Goal: Information Seeking & Learning: Learn about a topic

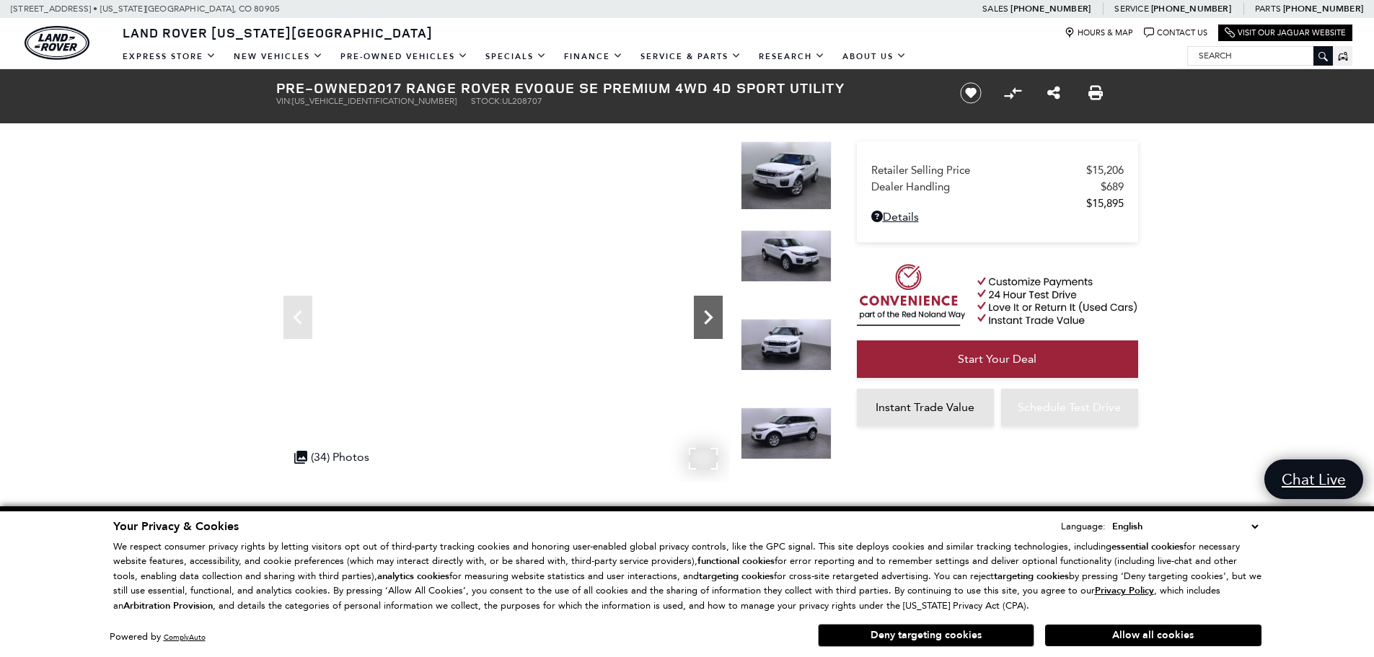
click at [703, 320] on icon "Next" at bounding box center [708, 317] width 29 height 29
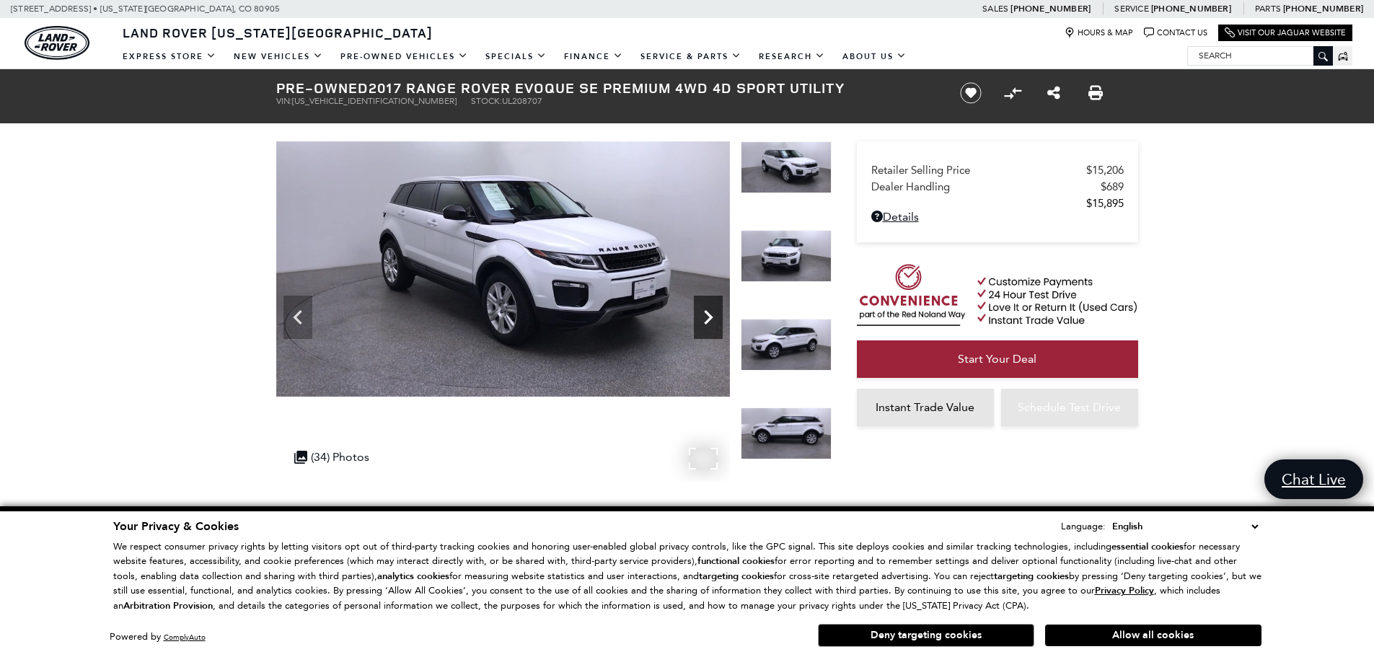
click at [703, 320] on icon "Next" at bounding box center [708, 317] width 29 height 29
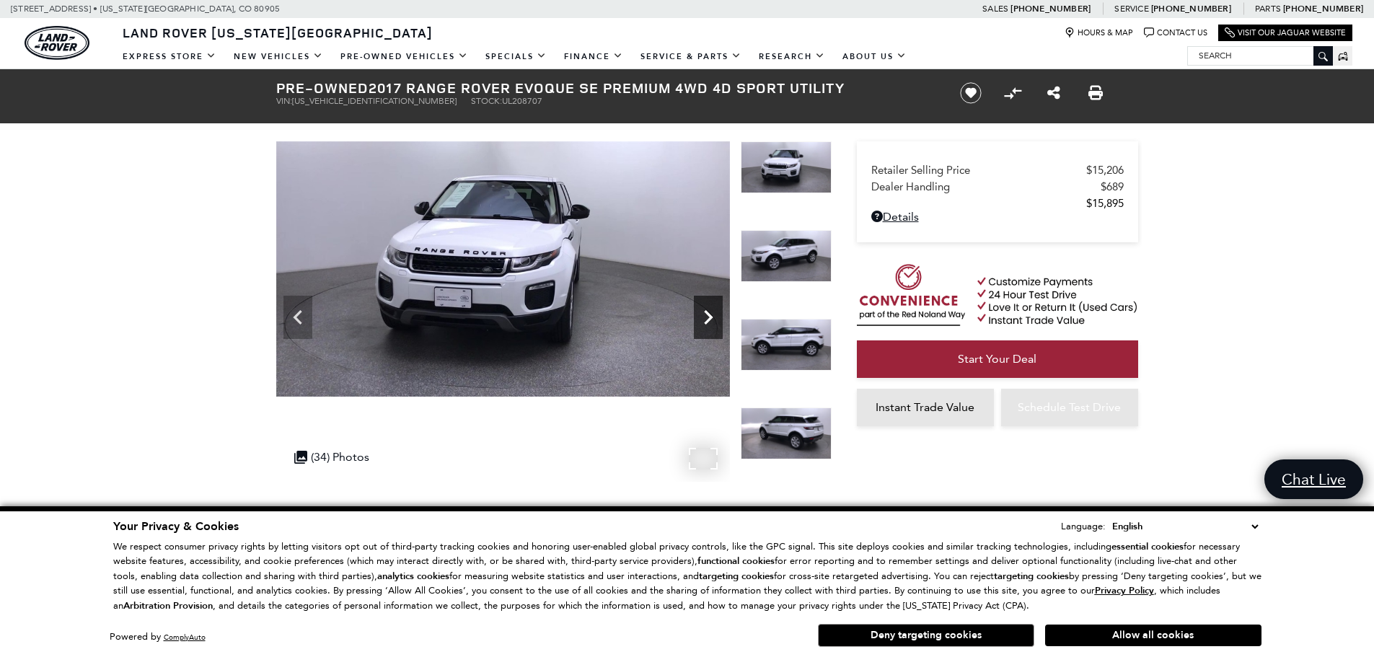
click at [703, 320] on icon "Next" at bounding box center [708, 317] width 29 height 29
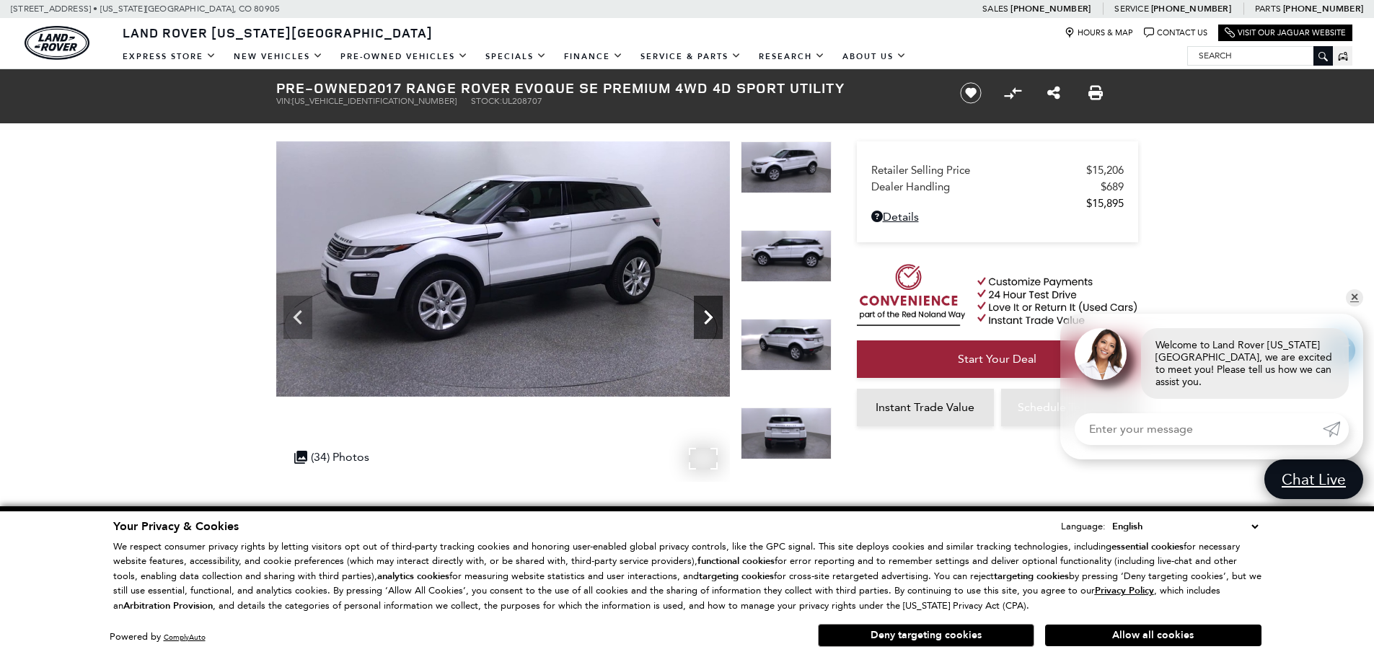
click at [703, 320] on icon "Next" at bounding box center [708, 317] width 29 height 29
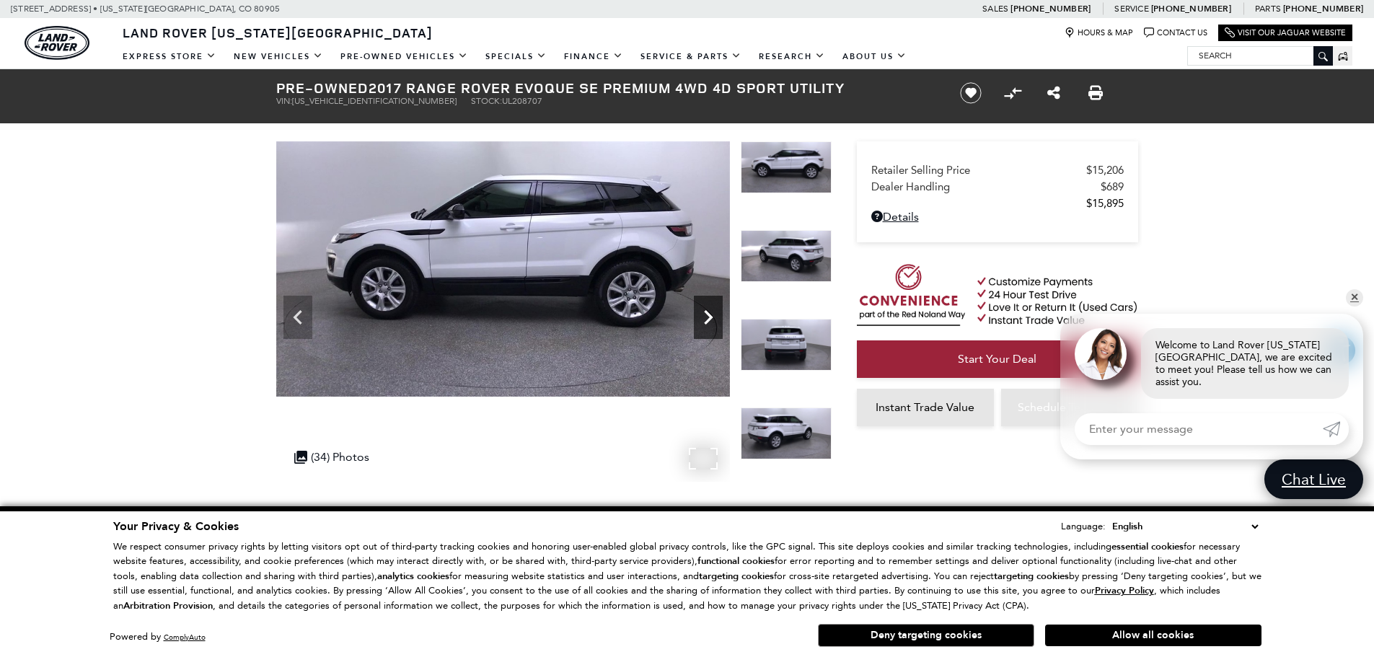
click at [703, 320] on icon "Next" at bounding box center [708, 317] width 29 height 29
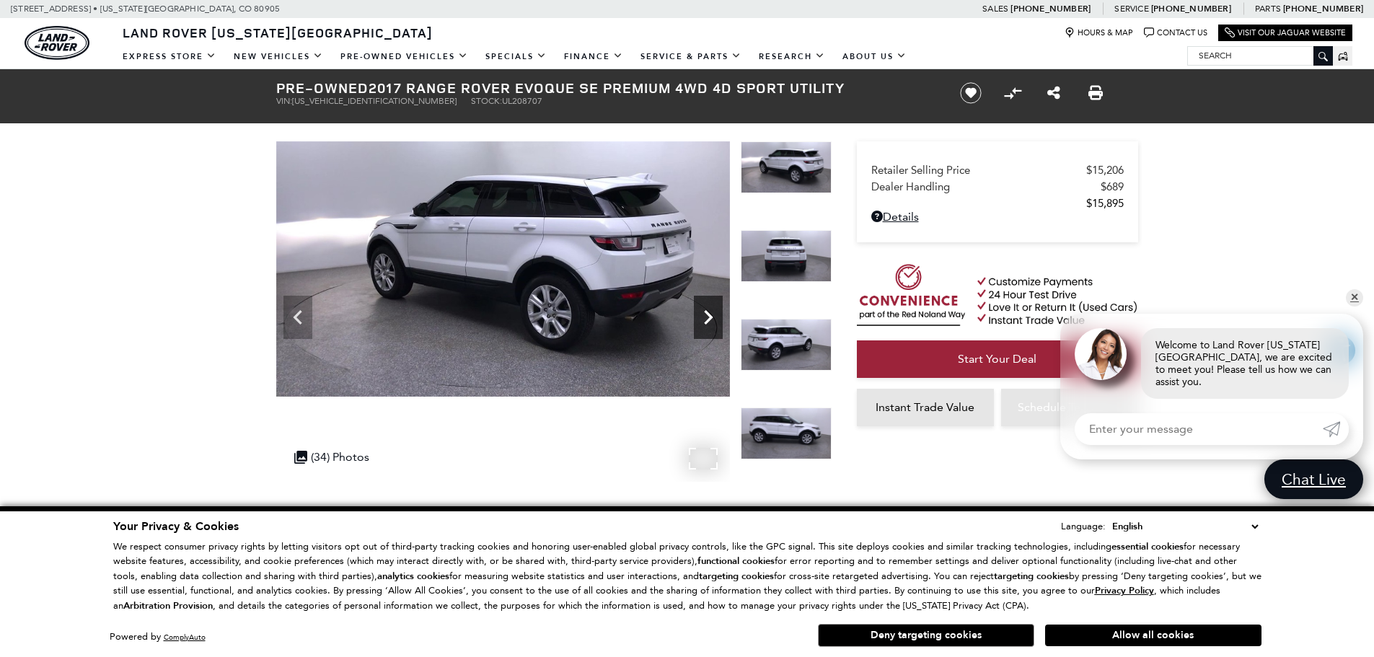
click at [703, 320] on icon "Next" at bounding box center [708, 317] width 29 height 29
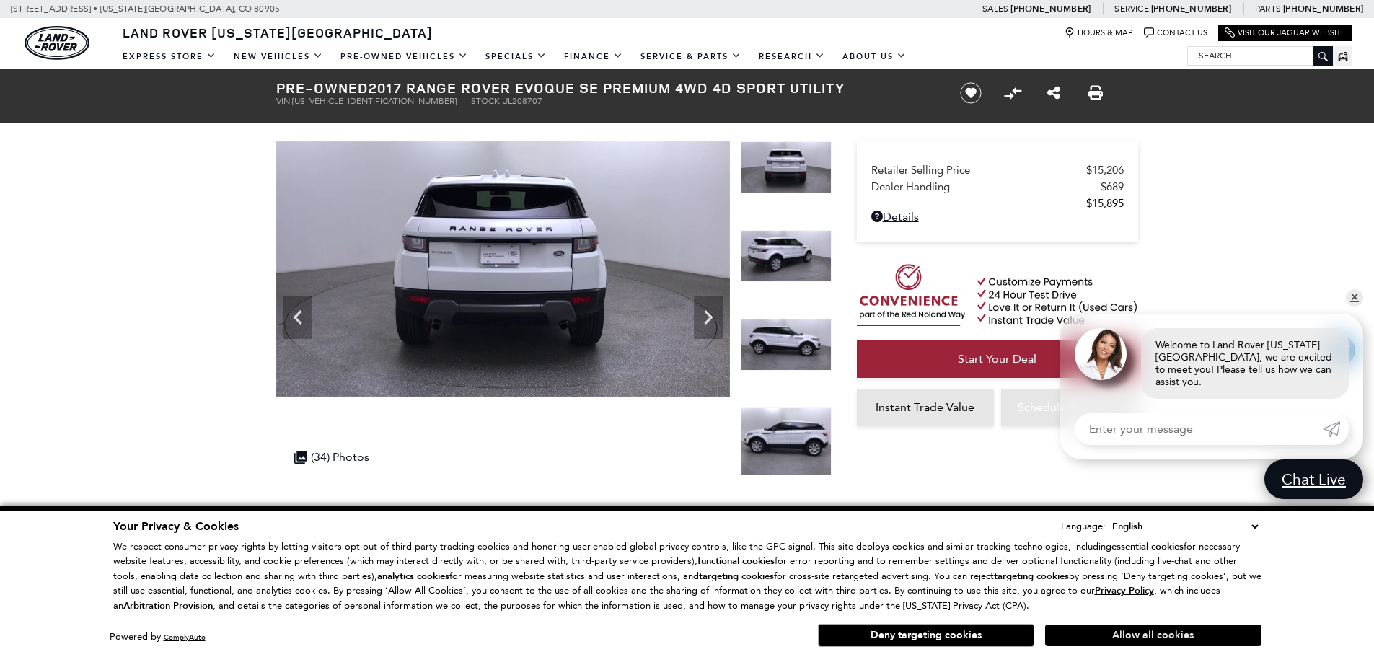
click at [1156, 636] on button "Allow all cookies" at bounding box center [1153, 636] width 216 height 22
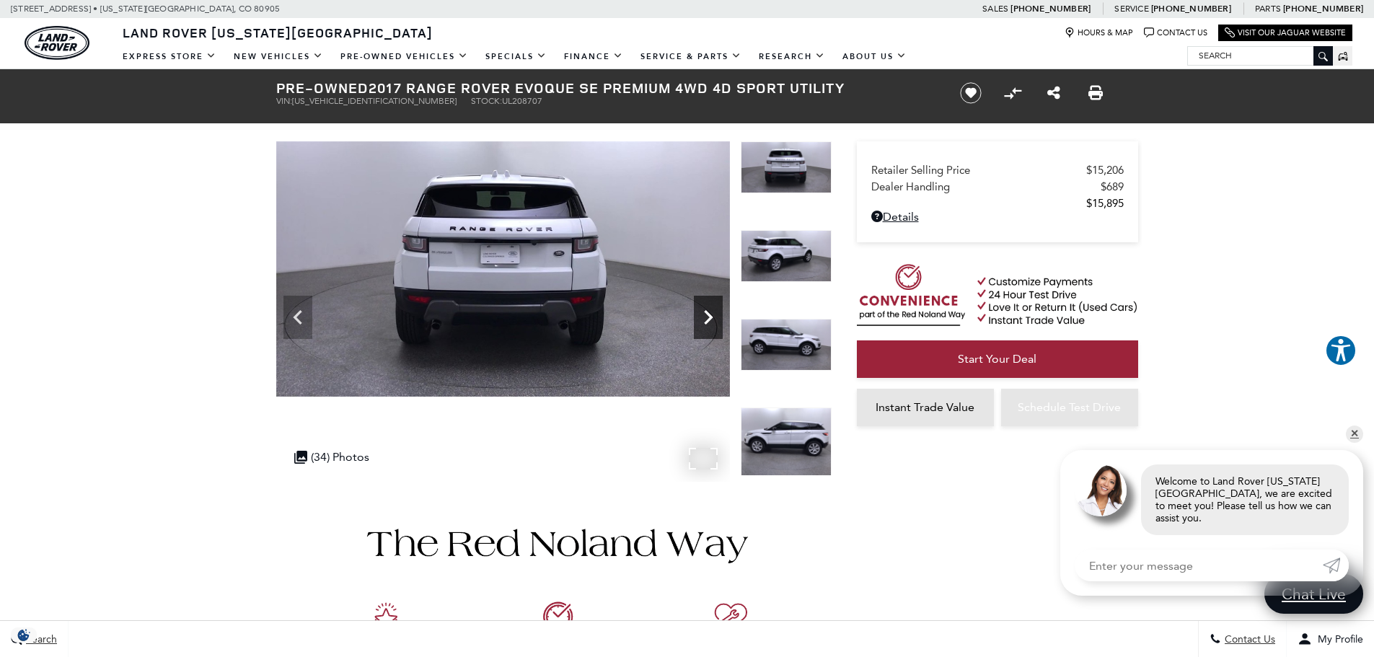
click at [711, 320] on icon "Next" at bounding box center [708, 317] width 9 height 14
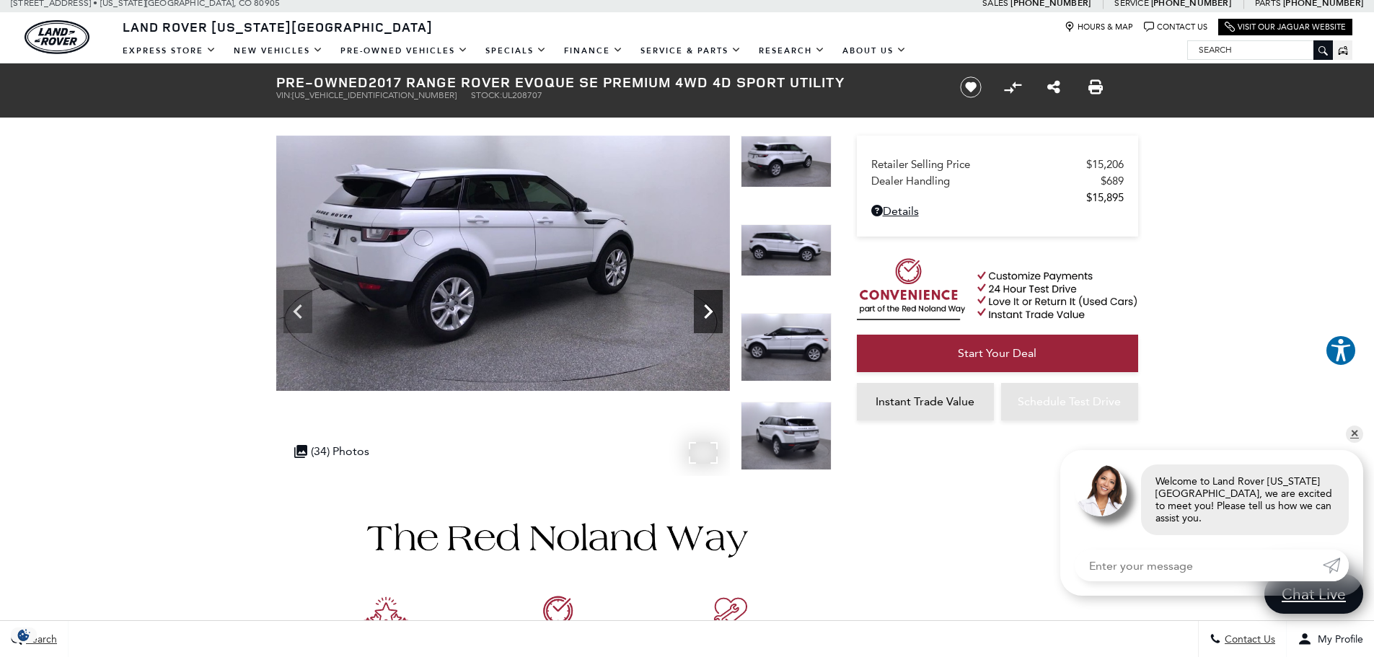
click at [713, 320] on icon "Next" at bounding box center [708, 311] width 29 height 29
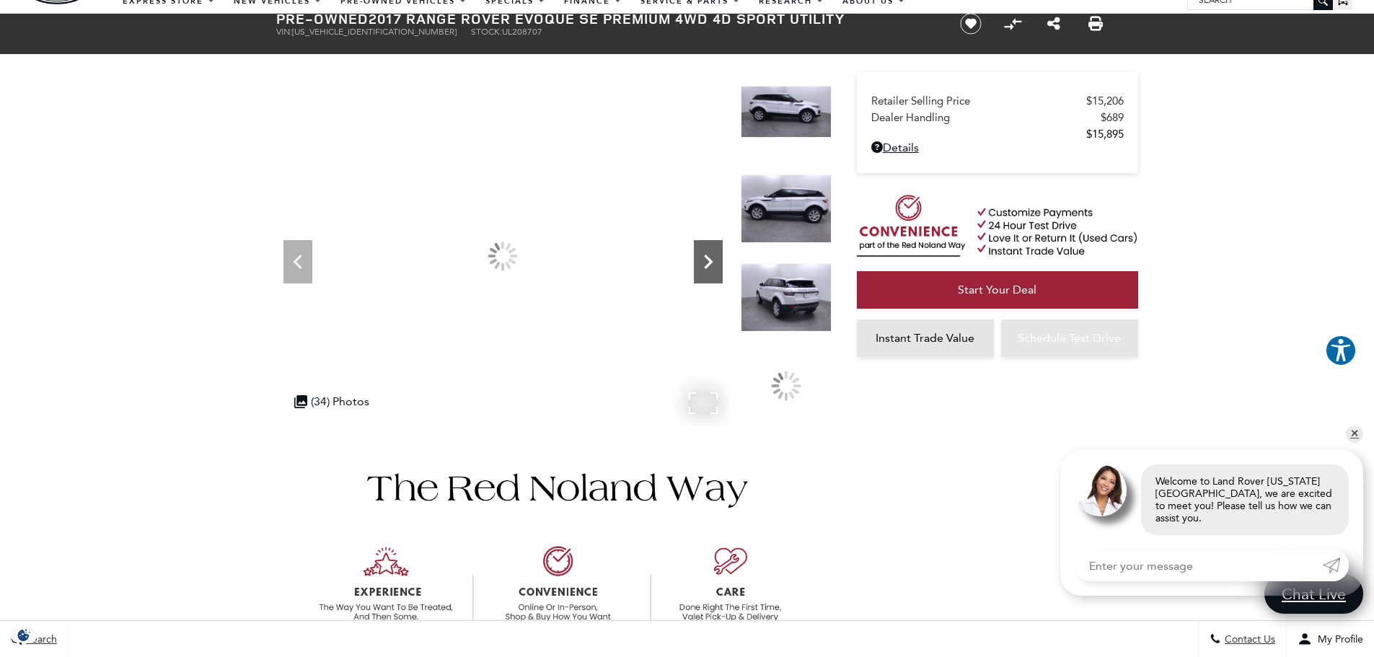
scroll to position [72, 0]
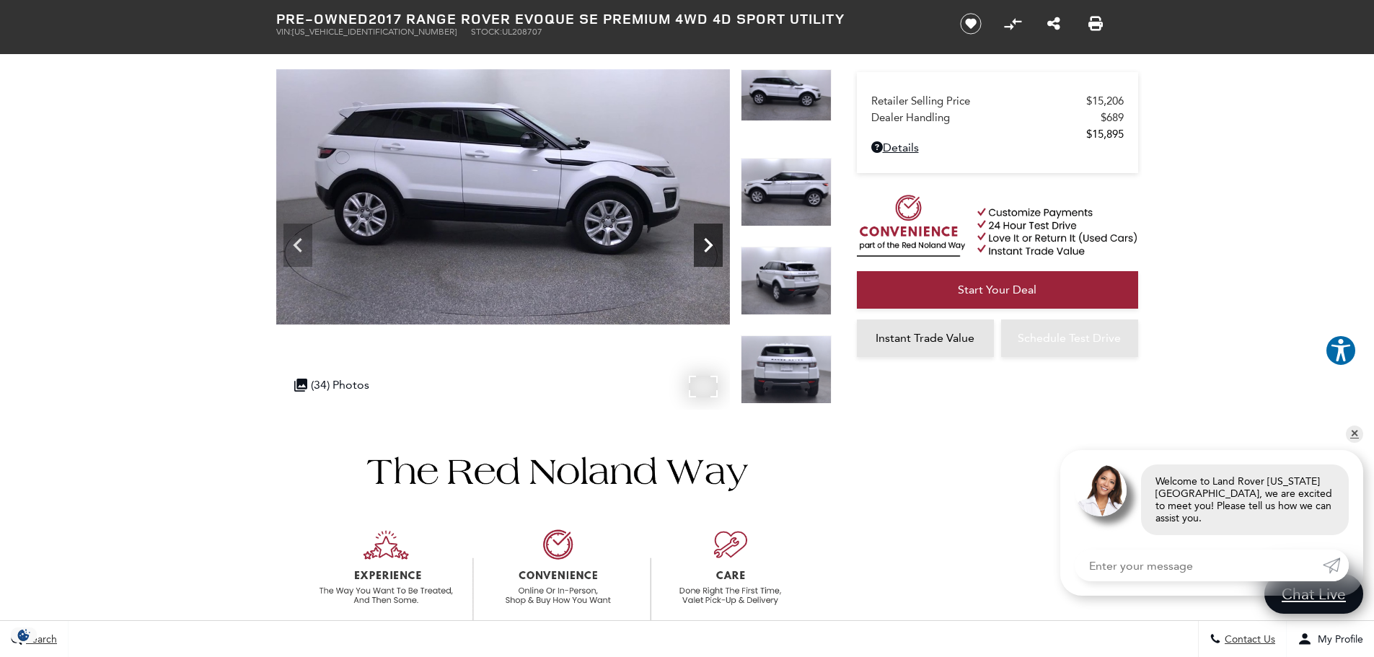
click at [705, 242] on icon "Next" at bounding box center [708, 245] width 29 height 29
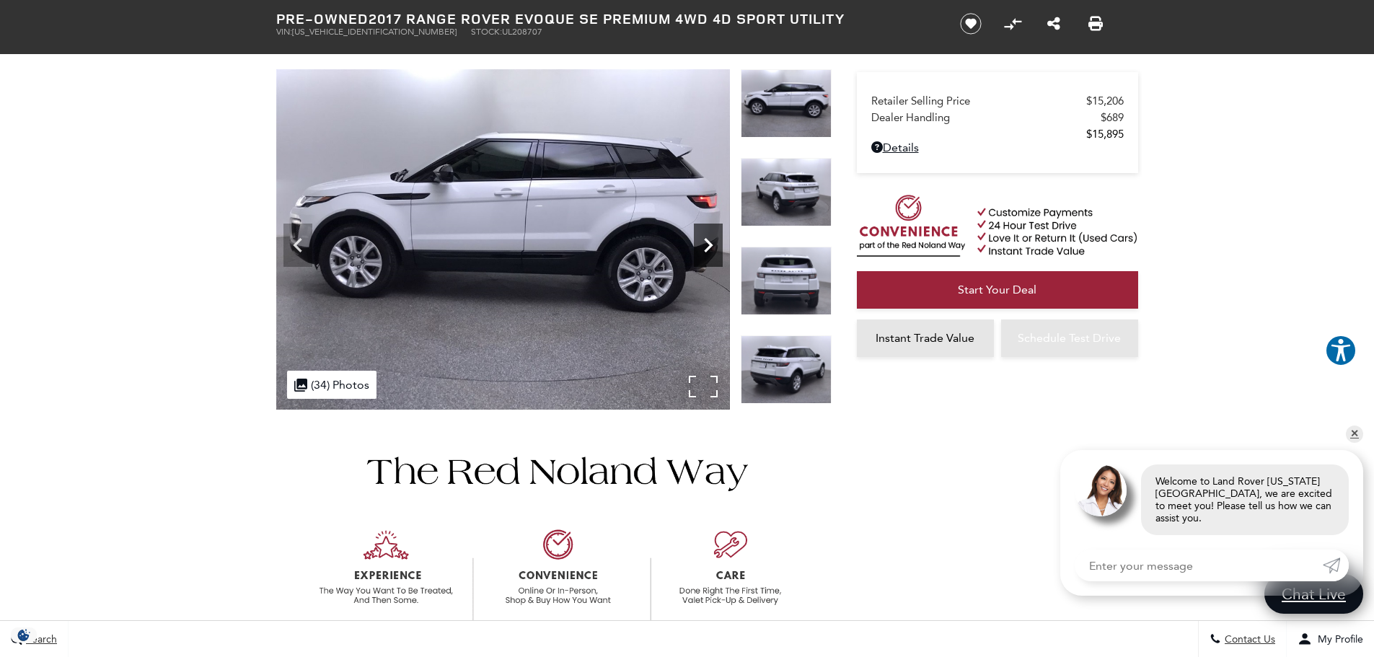
click at [705, 242] on icon "Next" at bounding box center [708, 245] width 29 height 29
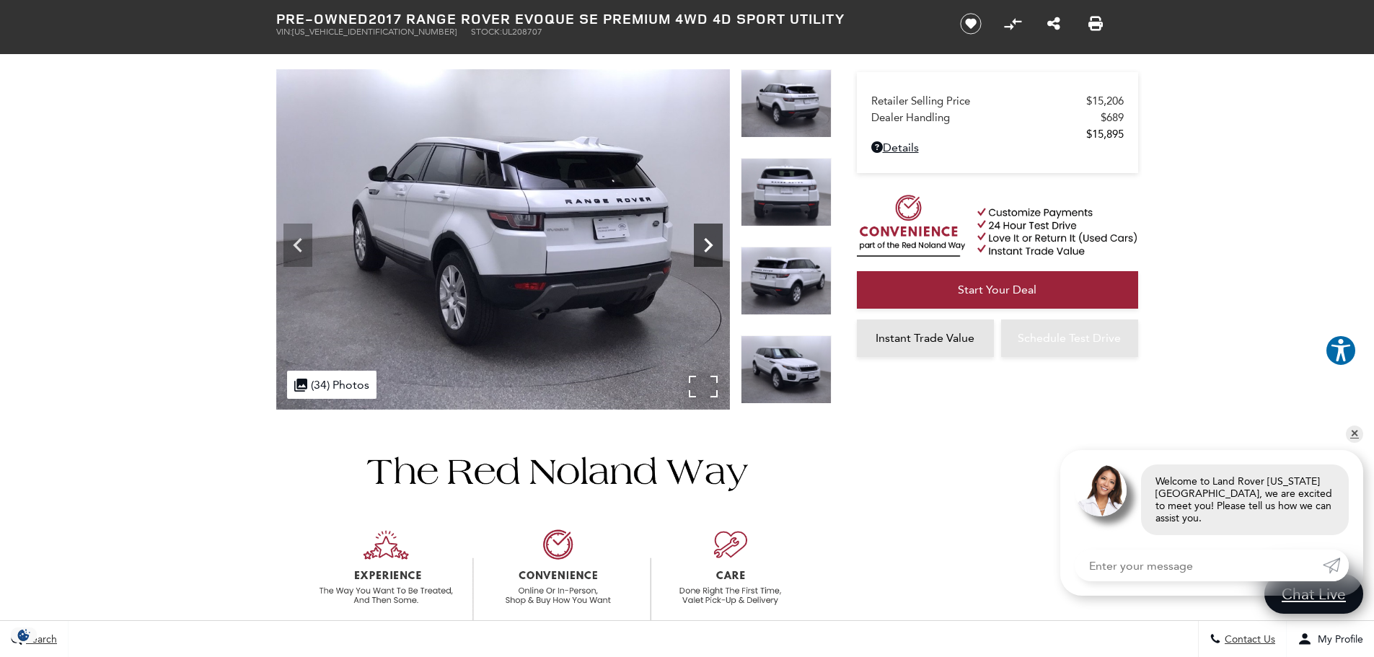
click at [705, 242] on icon "Next" at bounding box center [708, 245] width 29 height 29
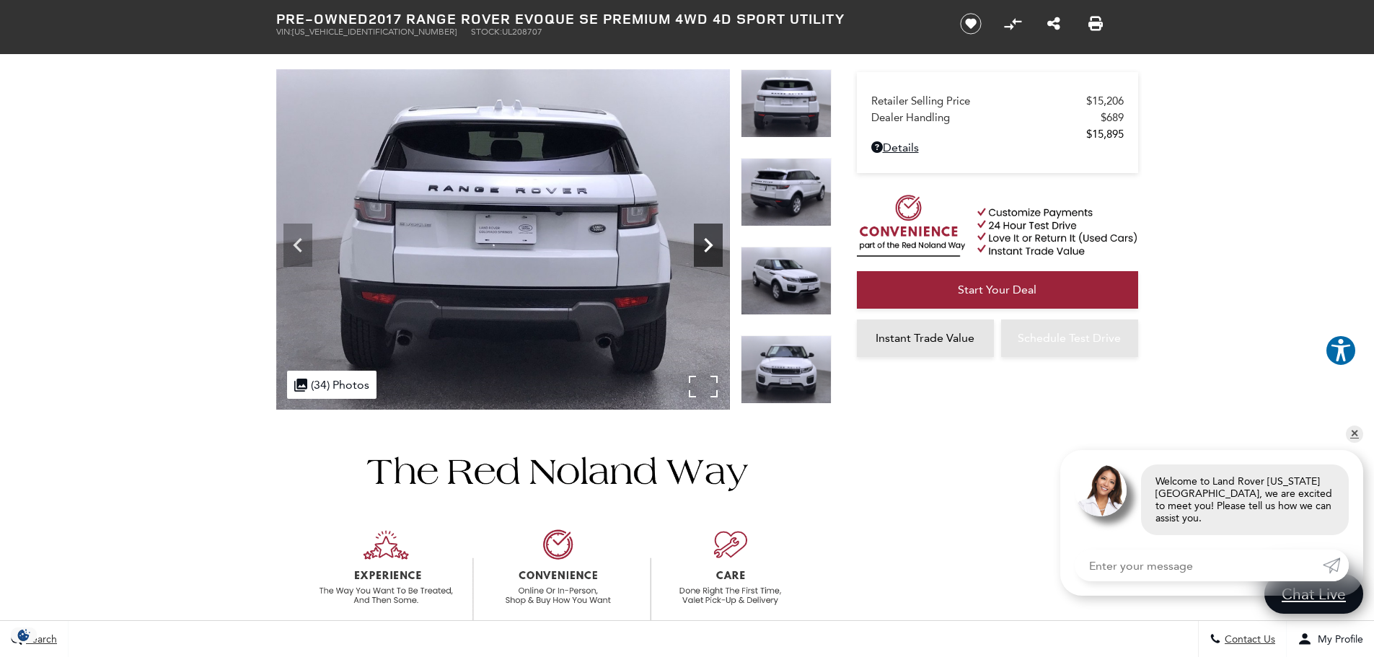
click at [705, 242] on icon "Next" at bounding box center [708, 245] width 29 height 29
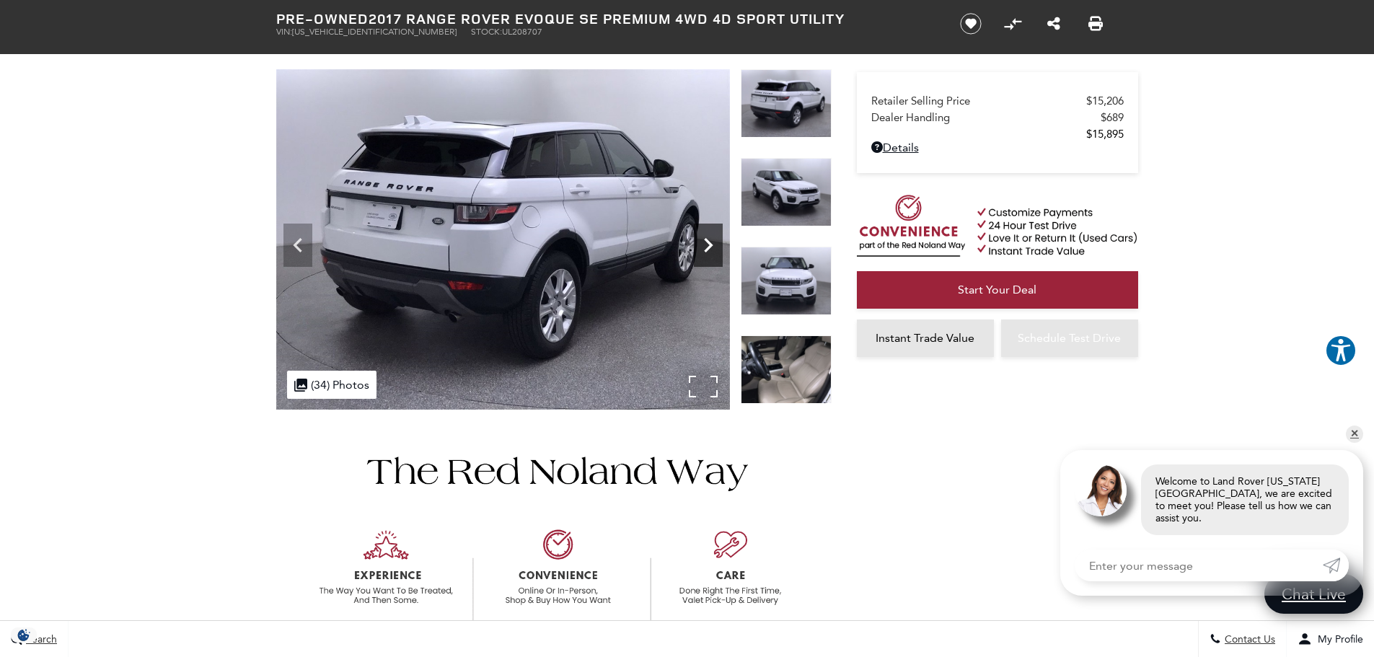
click at [706, 242] on icon "Next" at bounding box center [708, 245] width 29 height 29
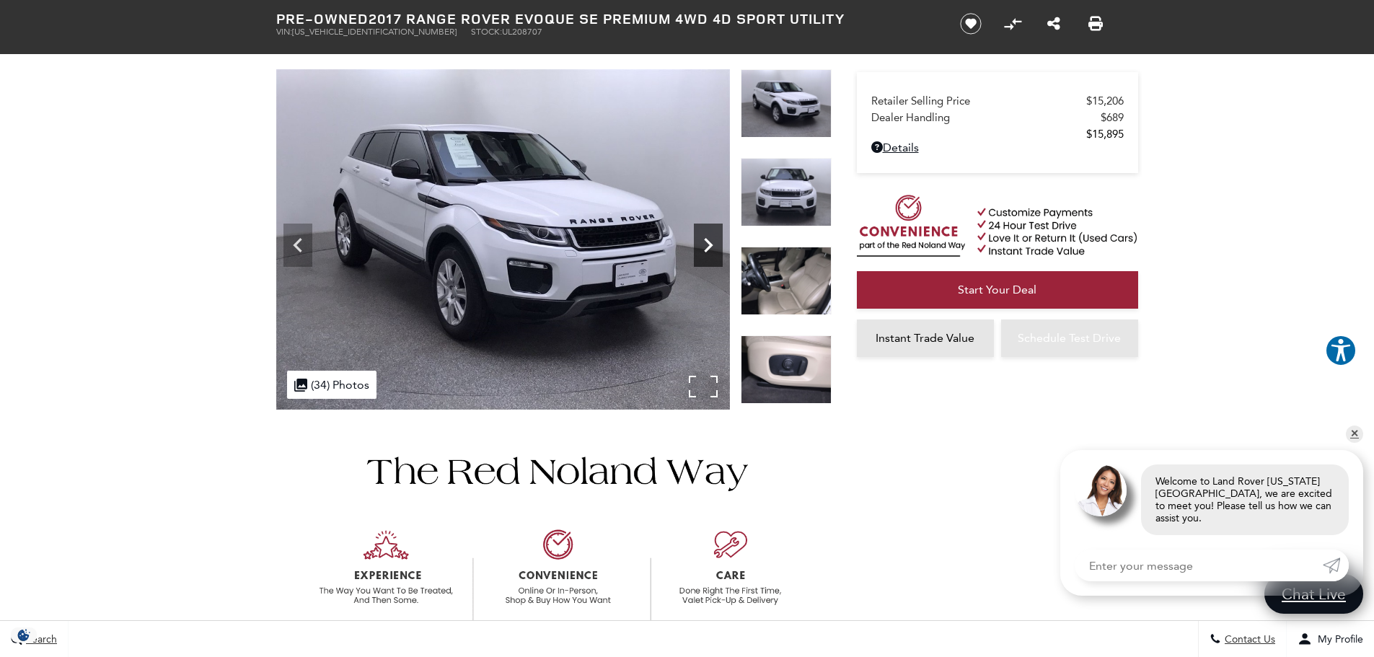
click at [706, 242] on icon "Next" at bounding box center [708, 245] width 29 height 29
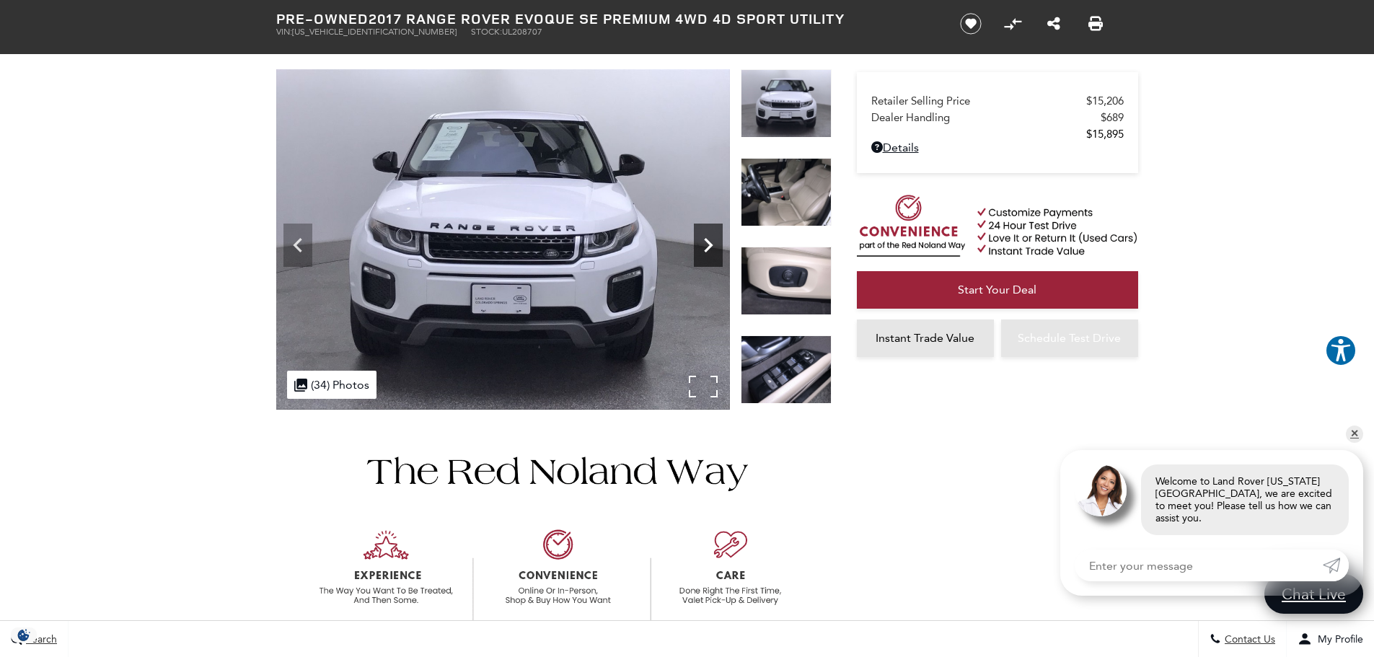
click at [706, 242] on icon "Next" at bounding box center [708, 245] width 29 height 29
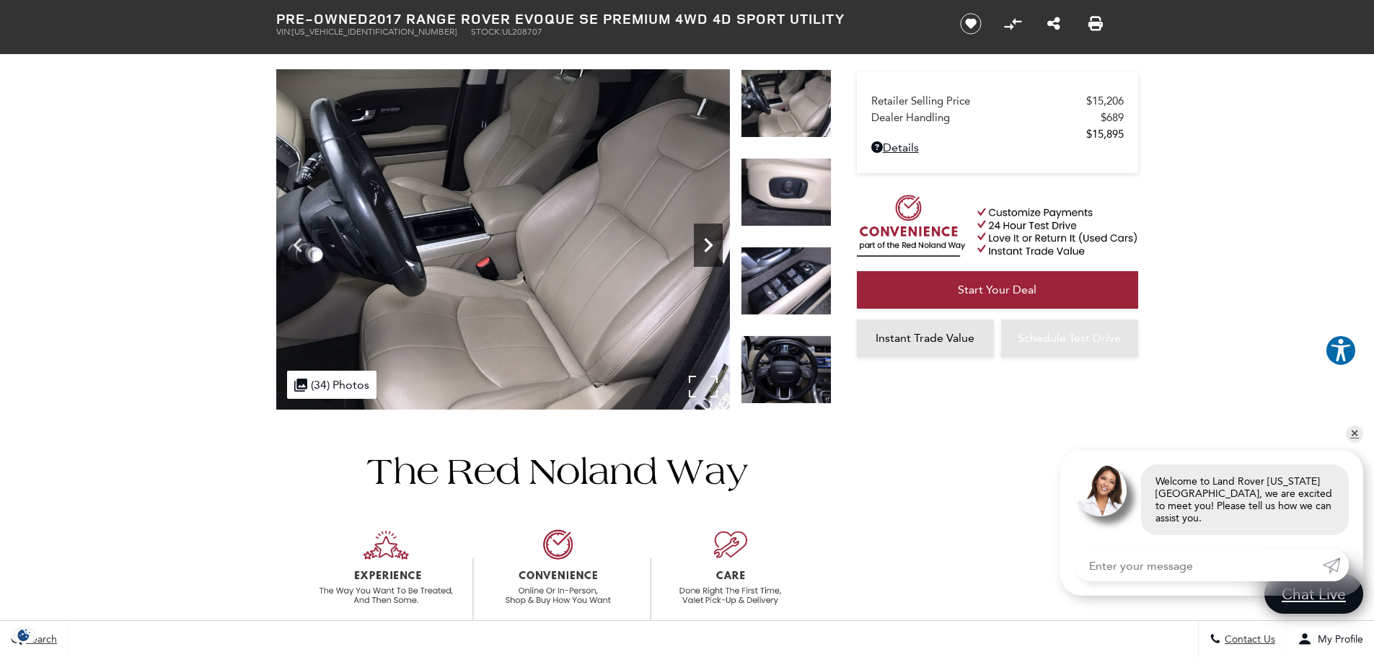
click at [706, 242] on icon "Next" at bounding box center [708, 245] width 29 height 29
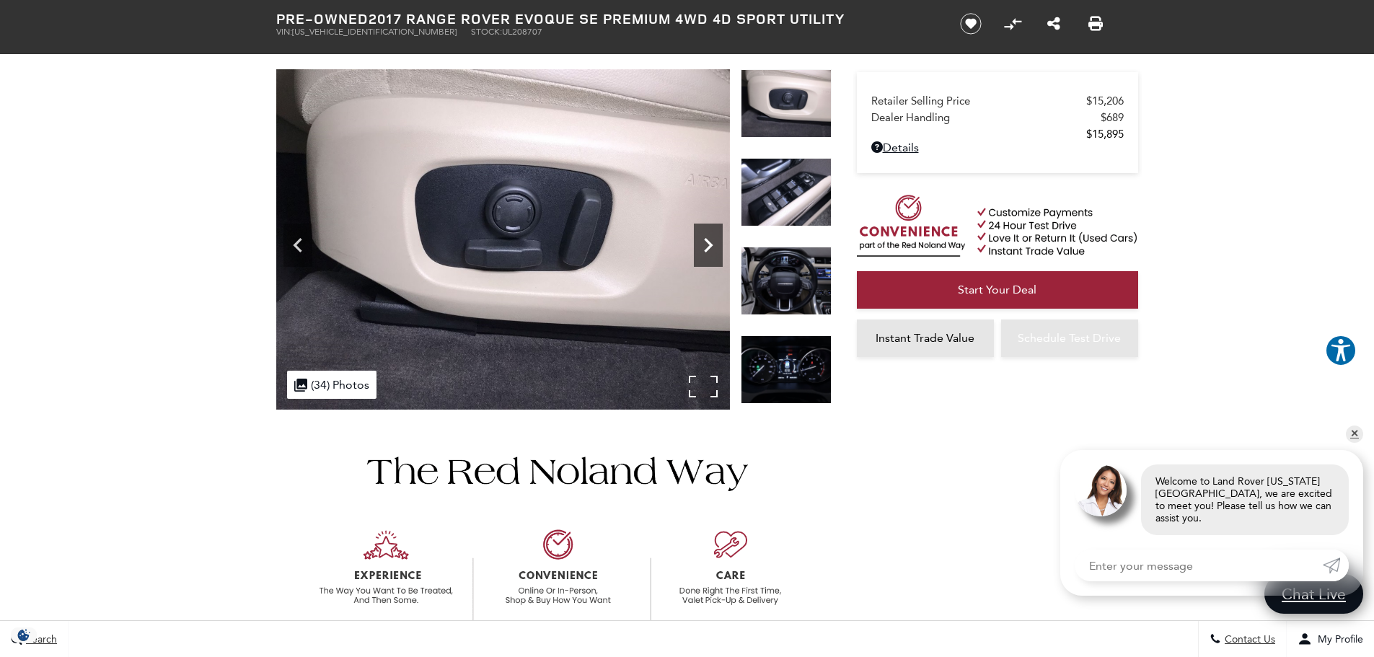
click at [706, 242] on icon "Next" at bounding box center [708, 245] width 29 height 29
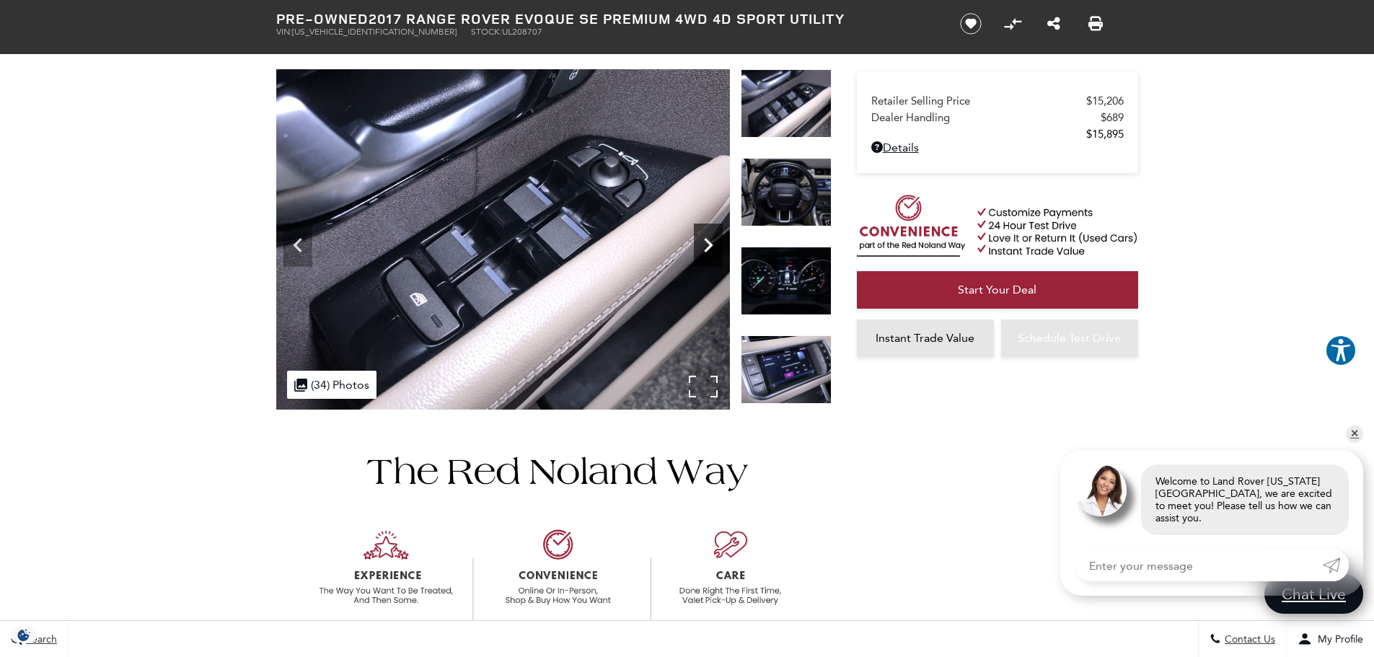
click at [706, 242] on icon "Next" at bounding box center [708, 245] width 29 height 29
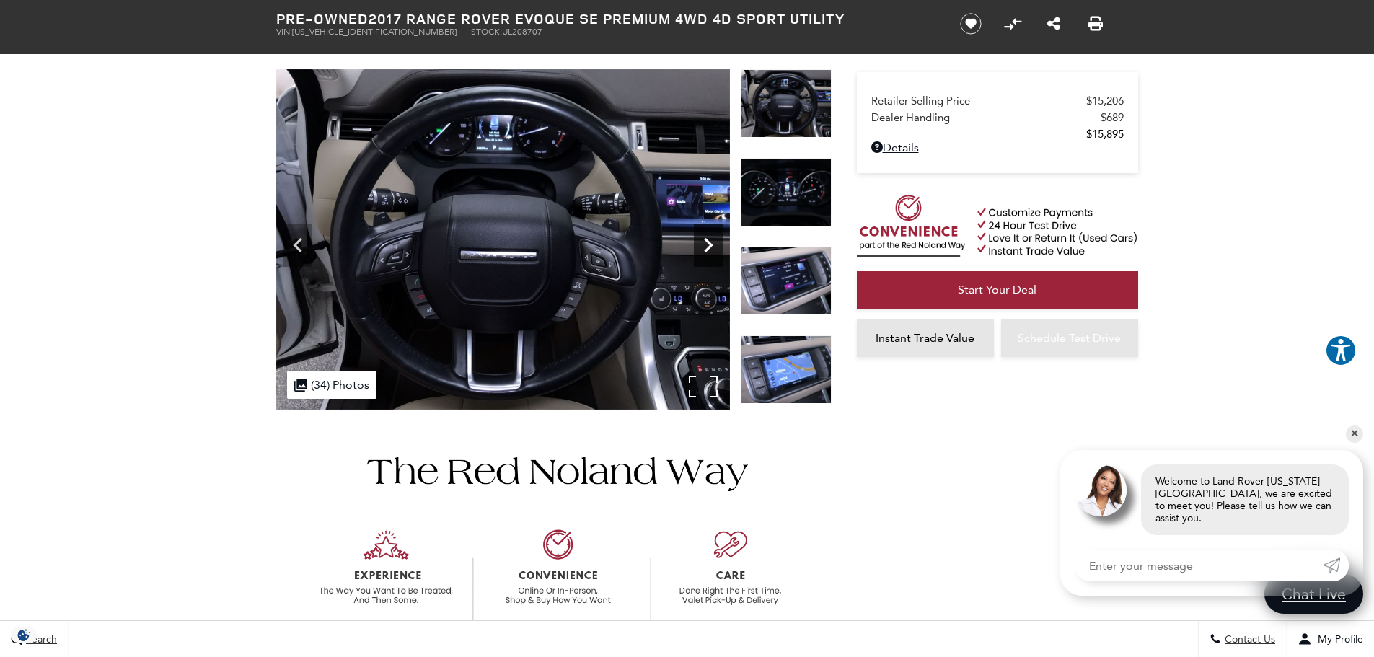
click at [706, 242] on icon "Next" at bounding box center [708, 245] width 29 height 29
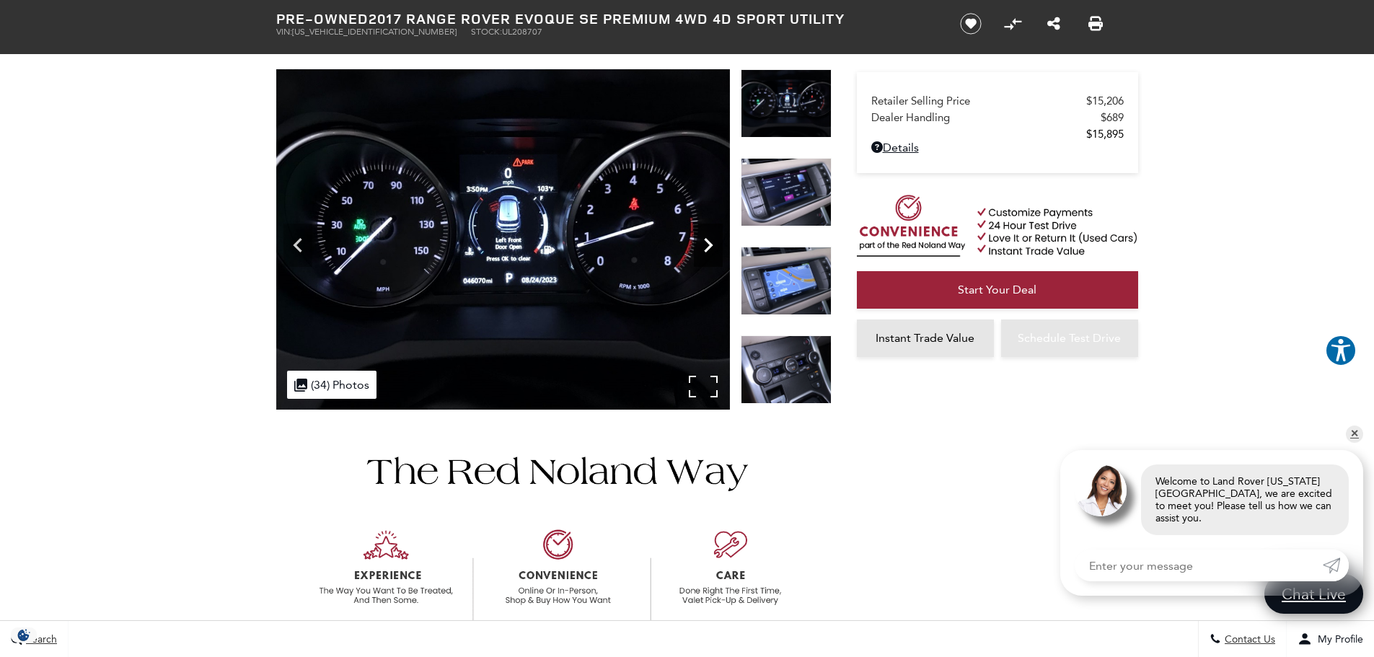
click at [706, 242] on icon "Next" at bounding box center [708, 245] width 29 height 29
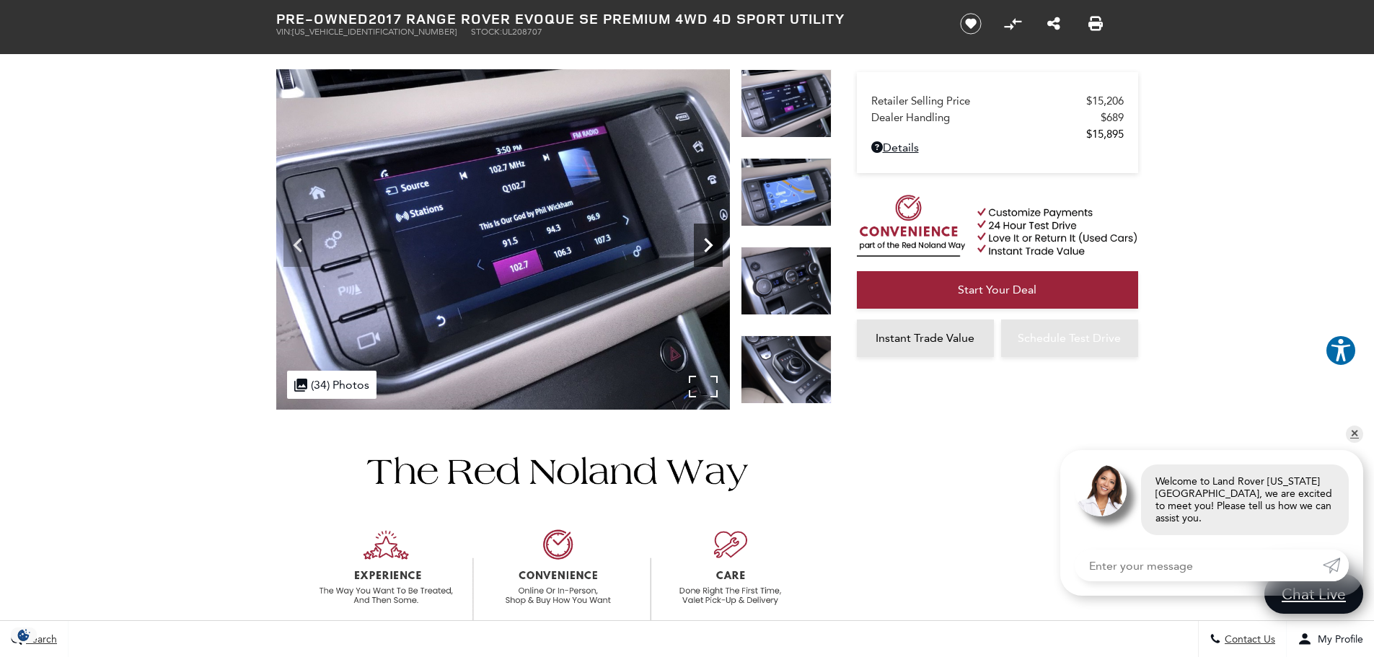
click at [706, 242] on icon "Next" at bounding box center [708, 245] width 29 height 29
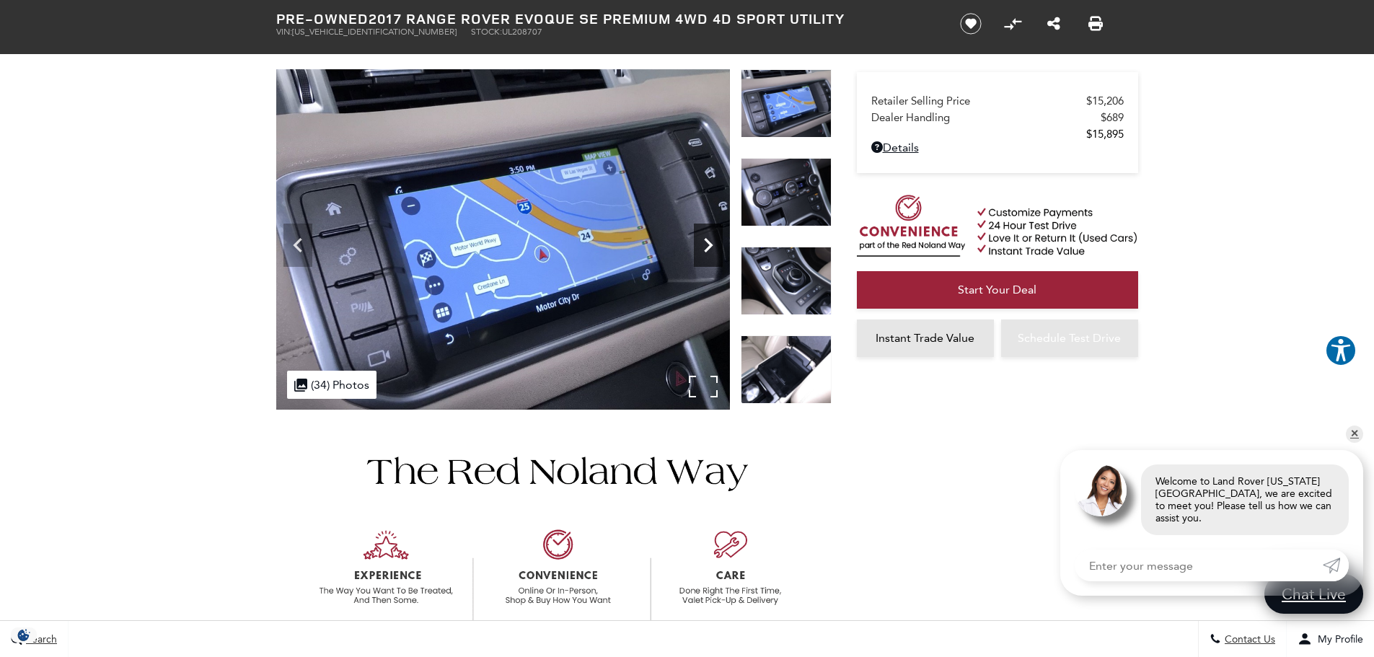
click at [706, 242] on icon "Next" at bounding box center [708, 245] width 29 height 29
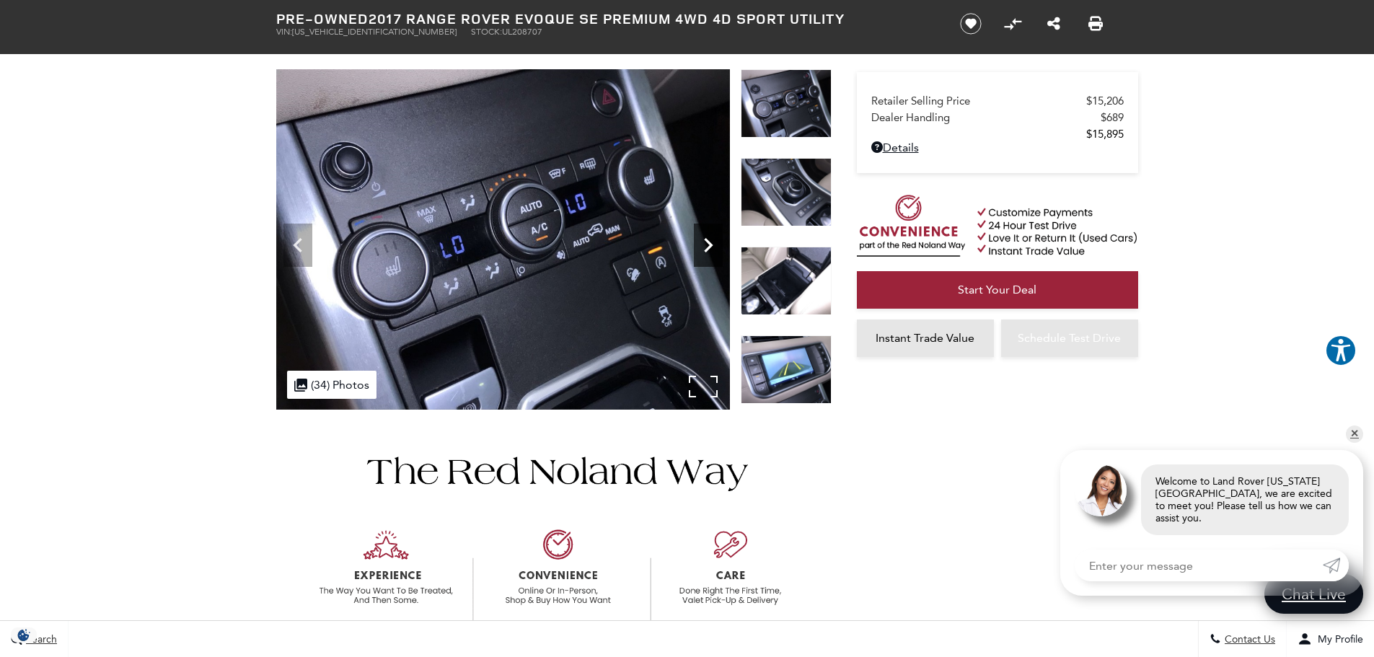
click at [706, 242] on icon "Next" at bounding box center [708, 245] width 29 height 29
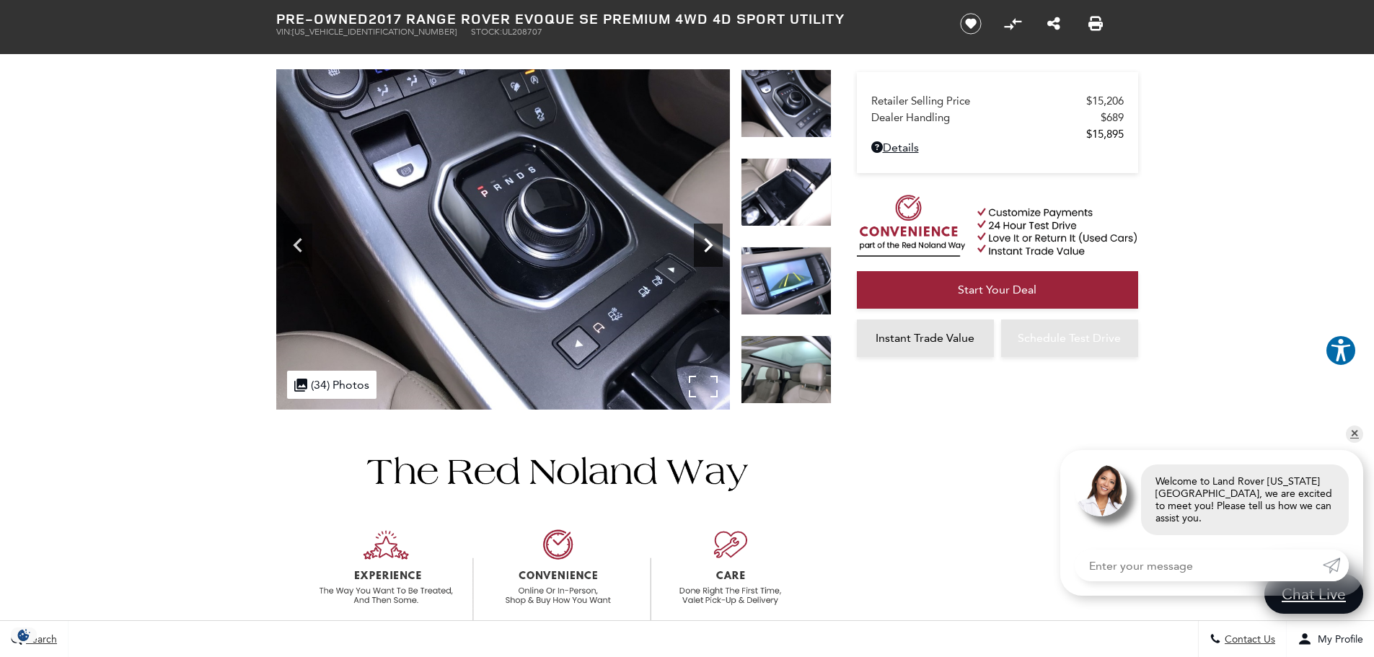
click at [709, 241] on icon "Next" at bounding box center [708, 245] width 29 height 29
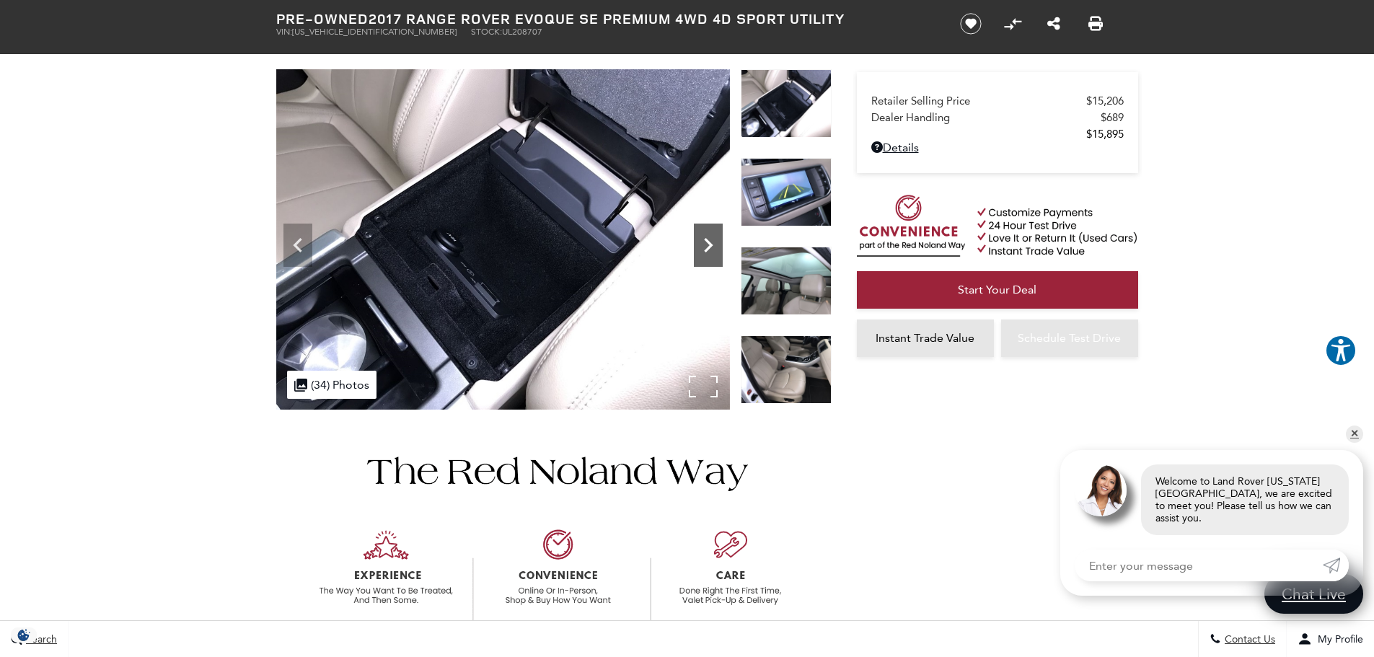
click at [709, 241] on icon "Next" at bounding box center [708, 245] width 29 height 29
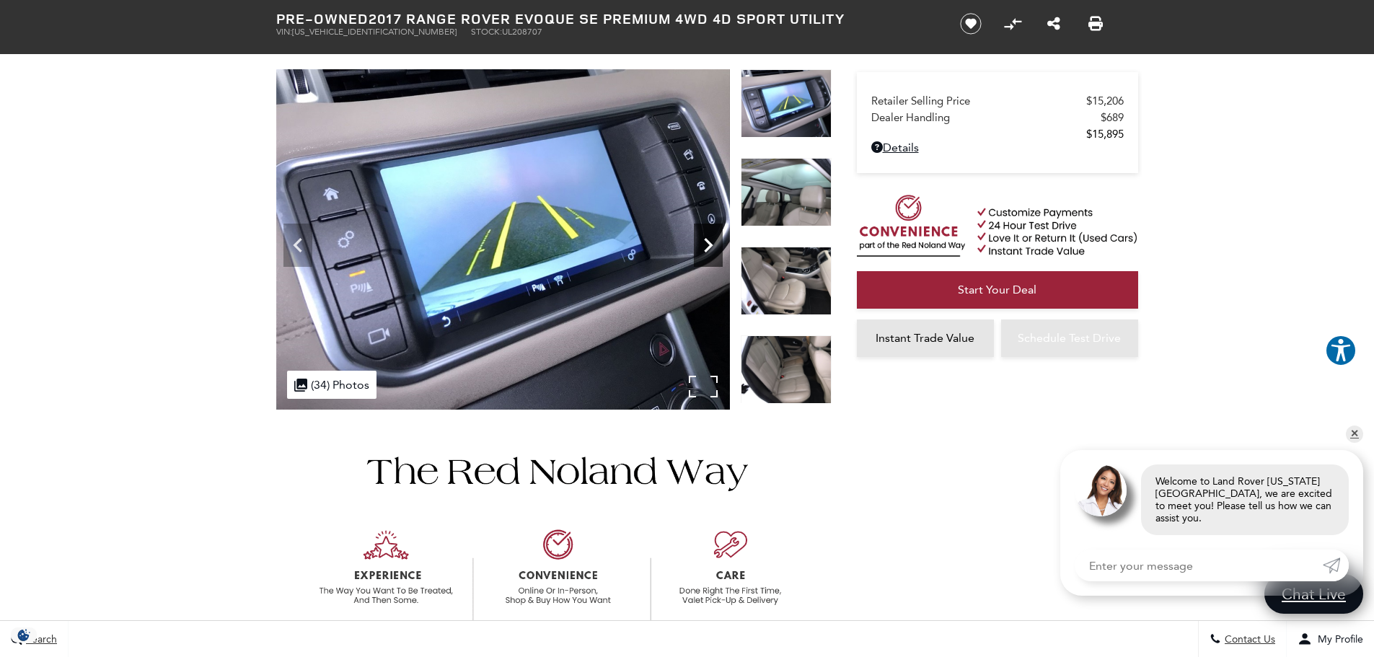
click at [709, 241] on icon "Next" at bounding box center [708, 245] width 29 height 29
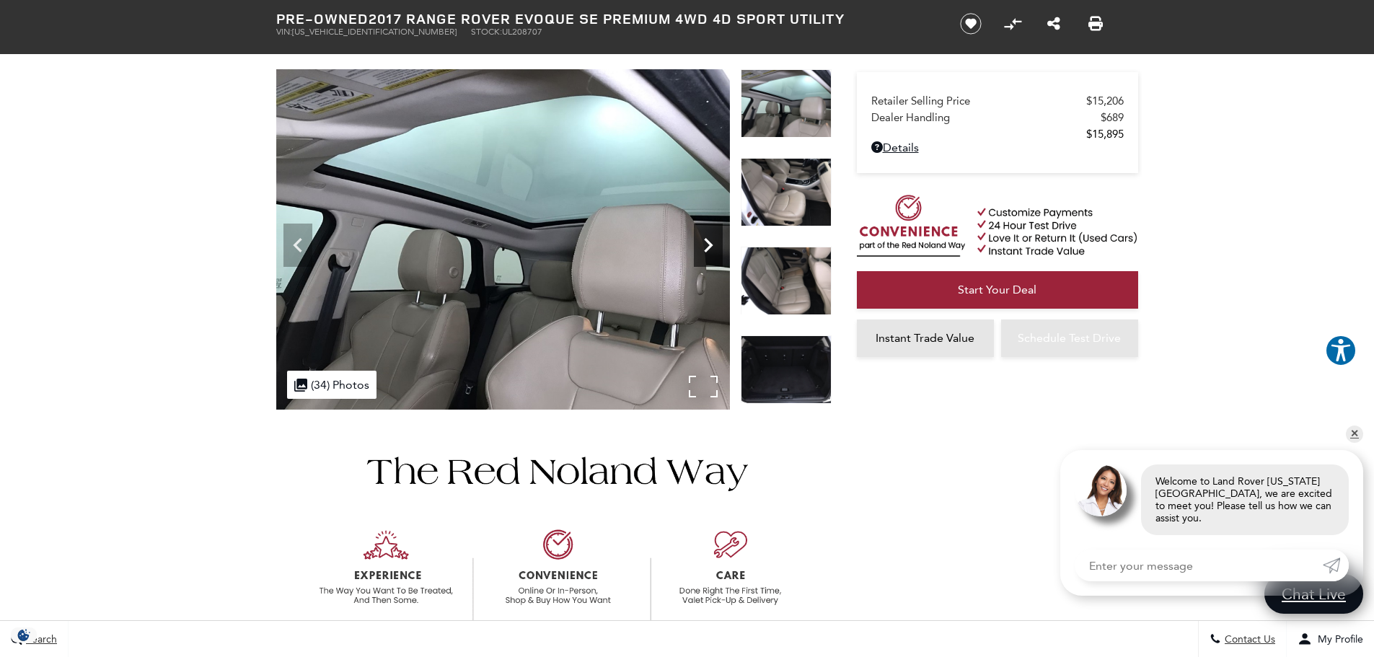
click at [709, 241] on icon "Next" at bounding box center [708, 245] width 29 height 29
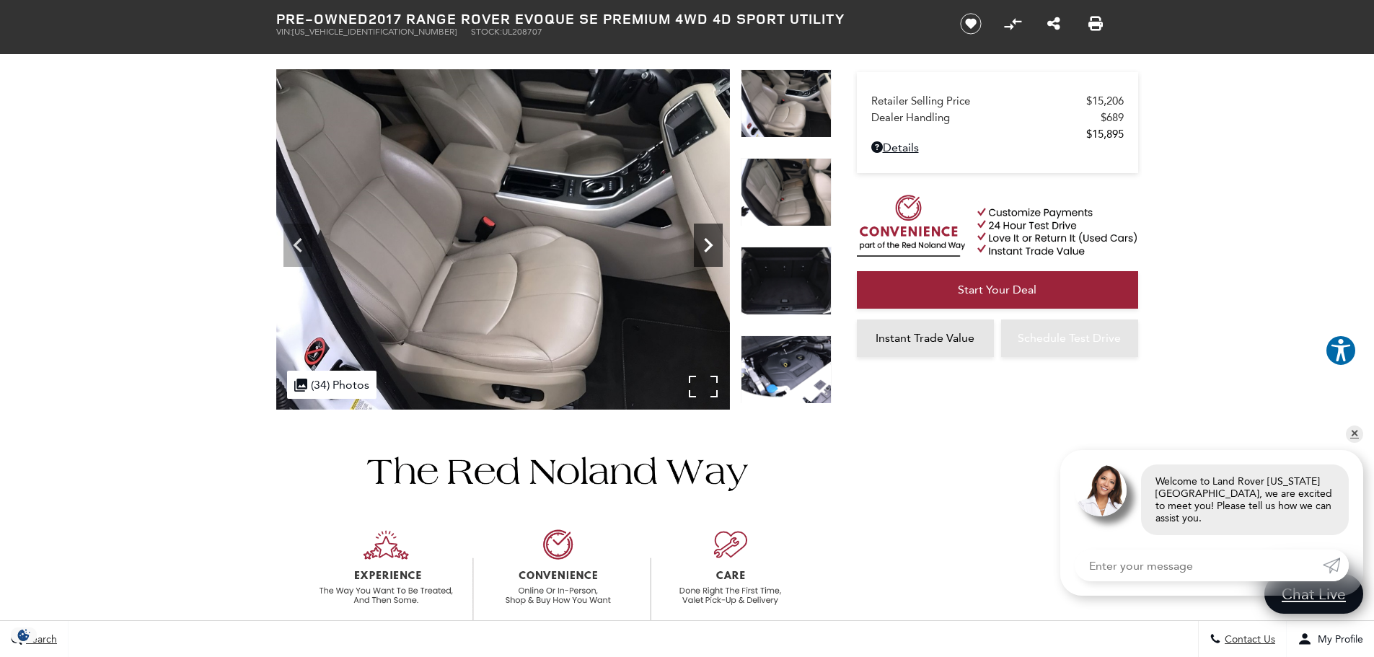
click at [707, 241] on icon "Next" at bounding box center [708, 245] width 9 height 14
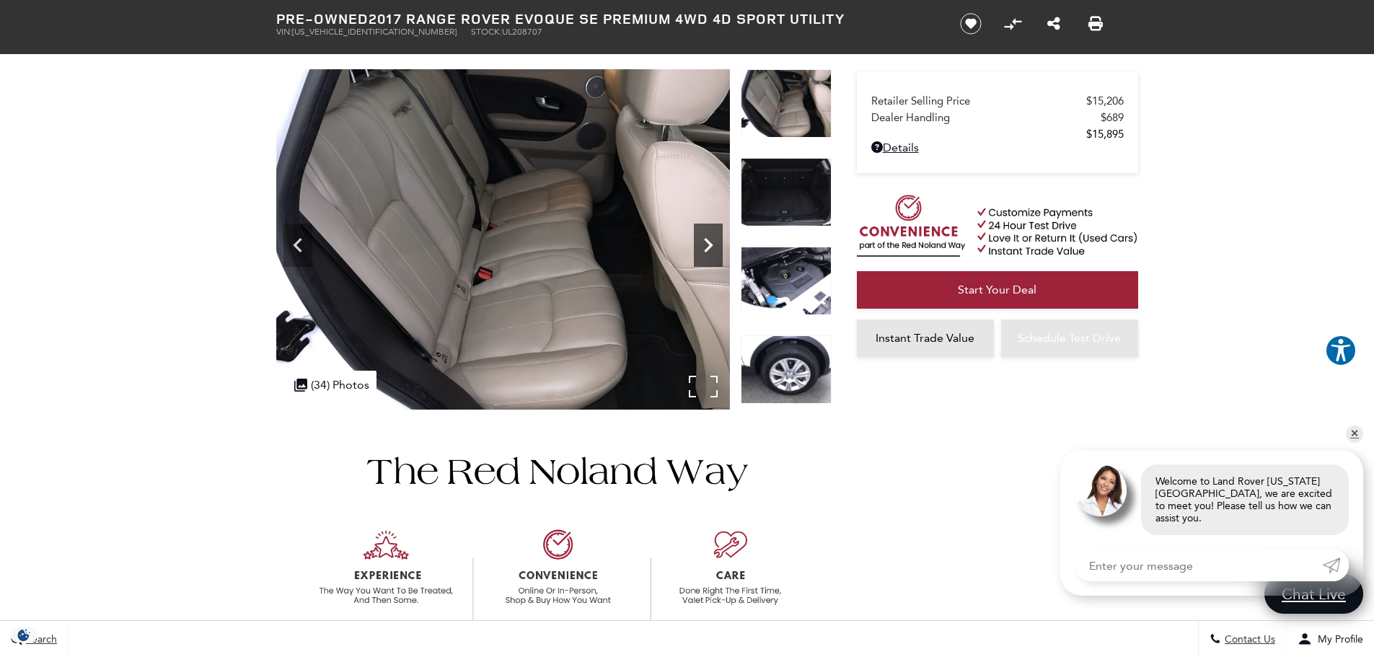
click at [707, 241] on icon "Next" at bounding box center [708, 245] width 9 height 14
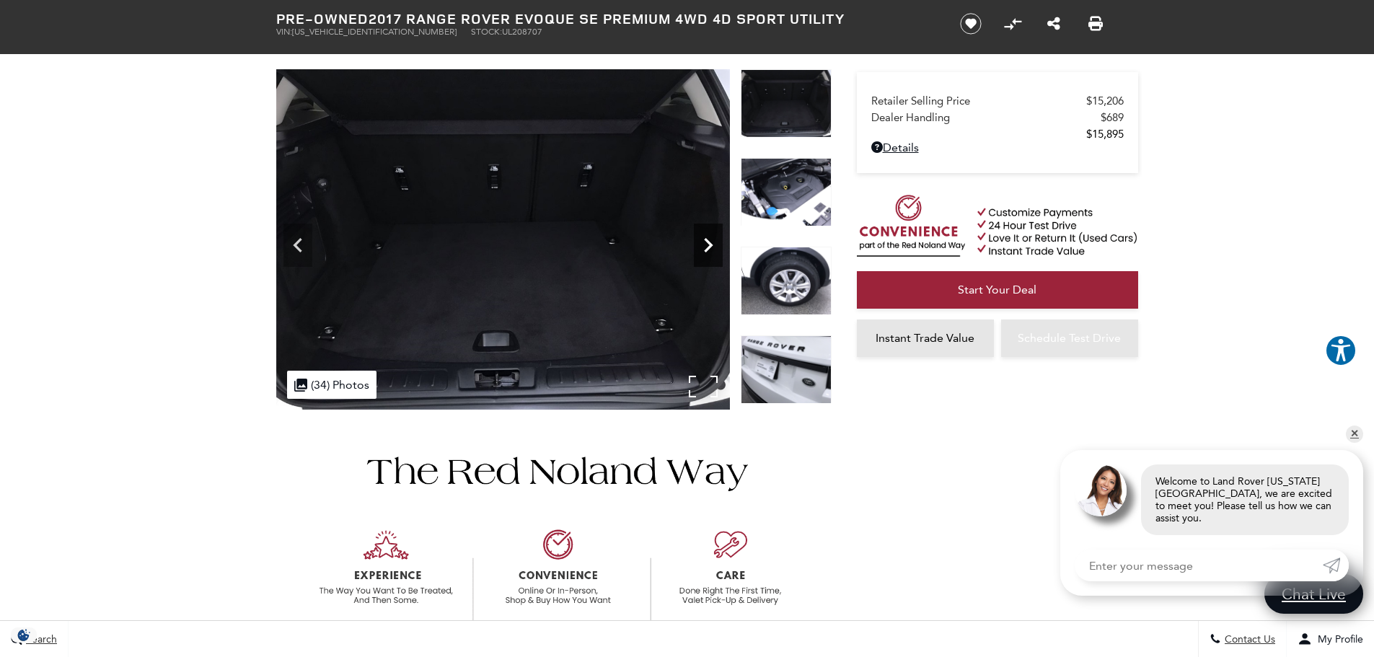
click at [707, 241] on icon "Next" at bounding box center [708, 245] width 9 height 14
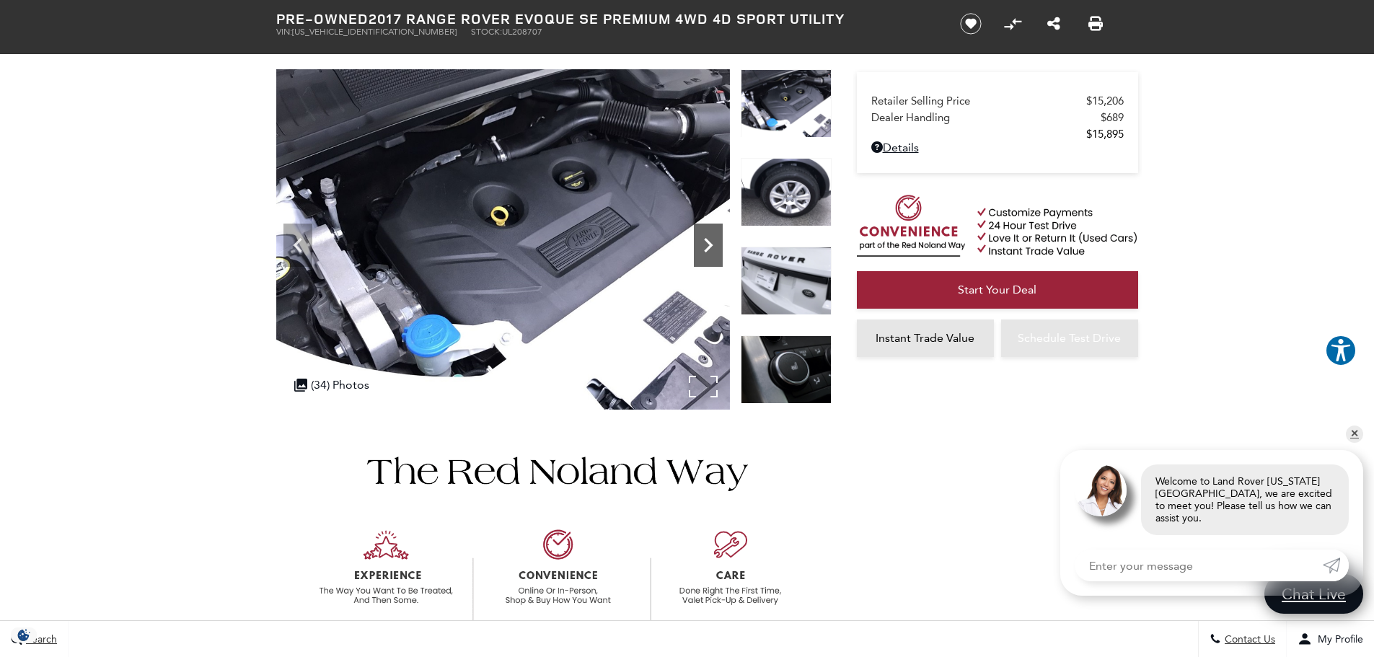
click at [707, 241] on icon "Next" at bounding box center [708, 245] width 9 height 14
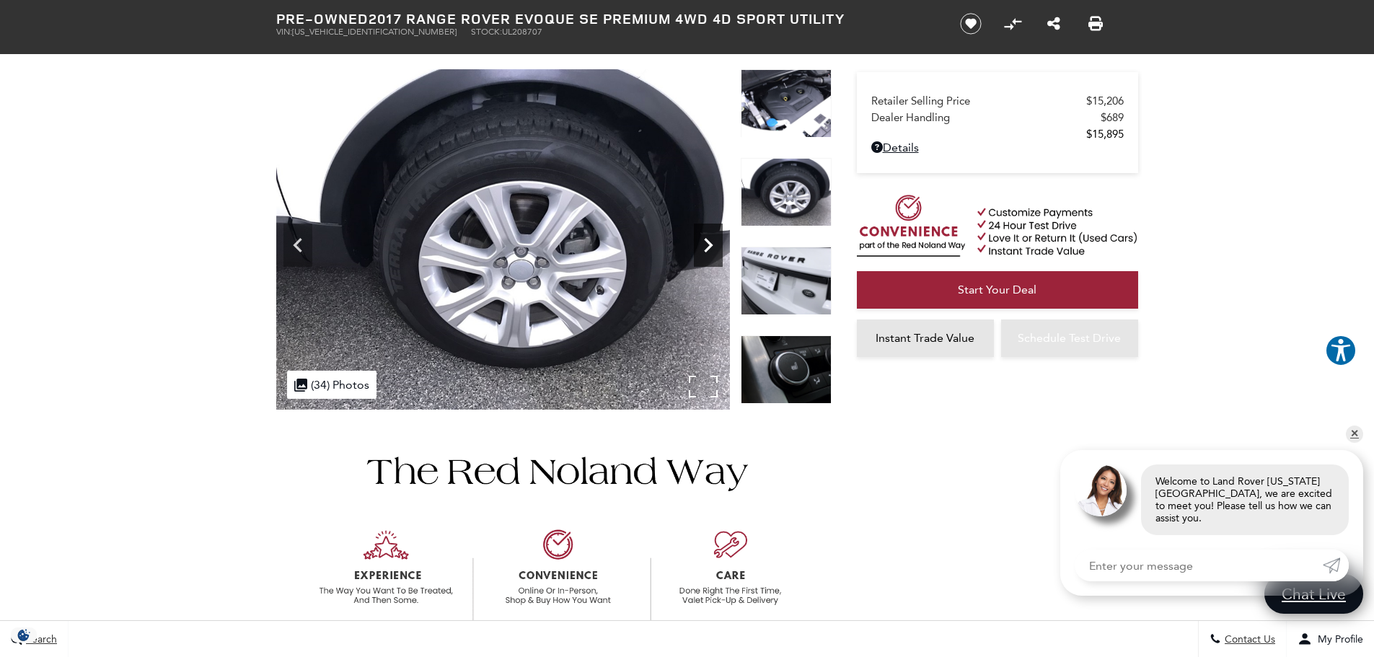
click at [707, 241] on icon "Next" at bounding box center [708, 245] width 9 height 14
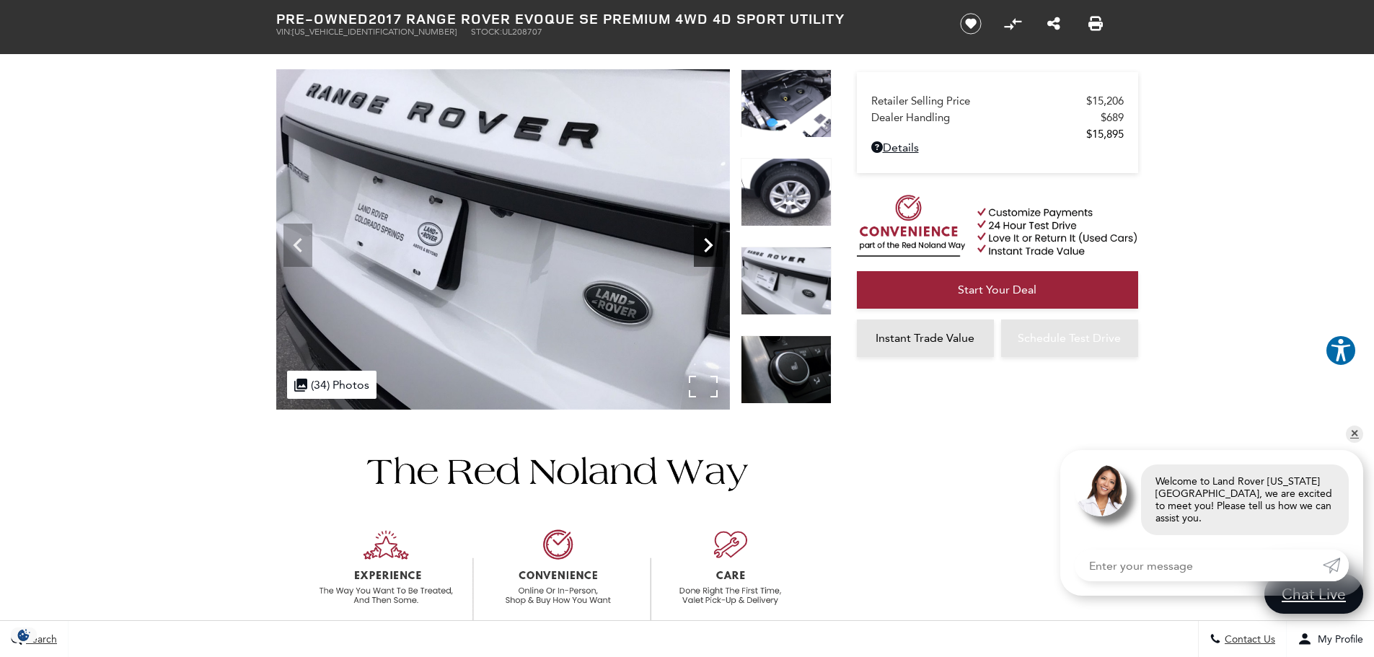
click at [707, 241] on icon "Next" at bounding box center [708, 245] width 9 height 14
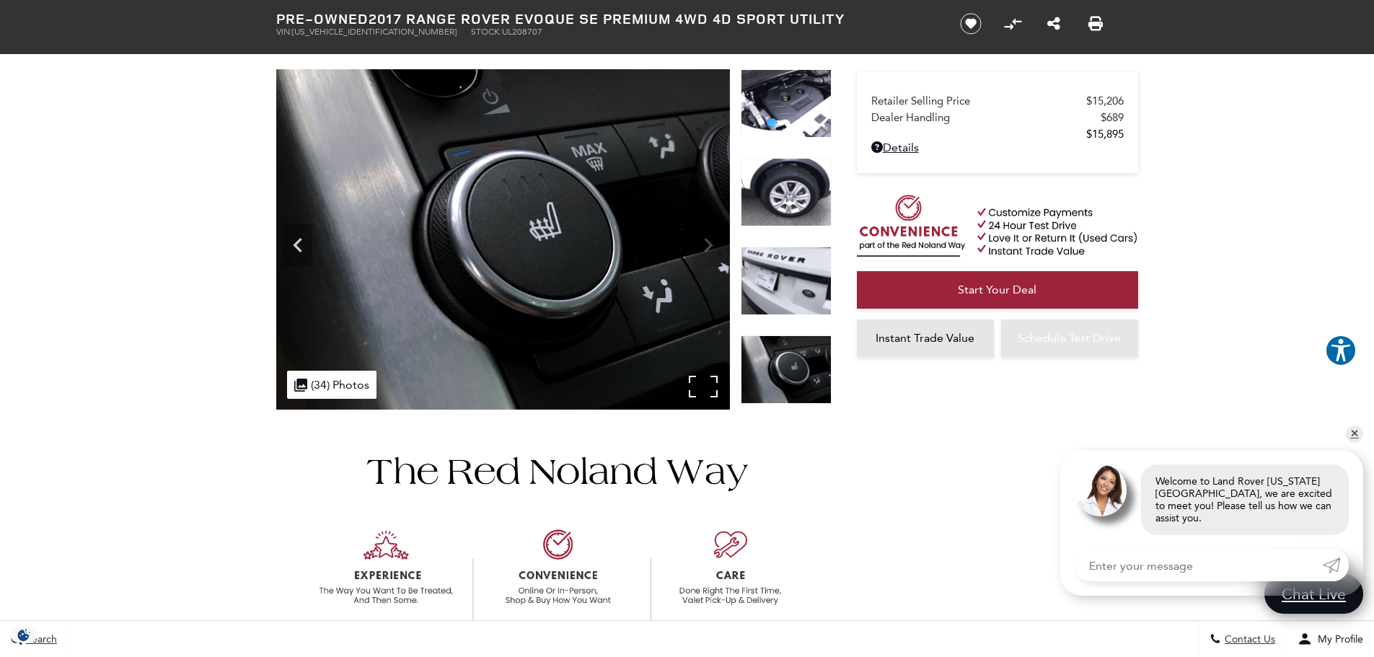
click at [706, 244] on img at bounding box center [503, 239] width 454 height 340
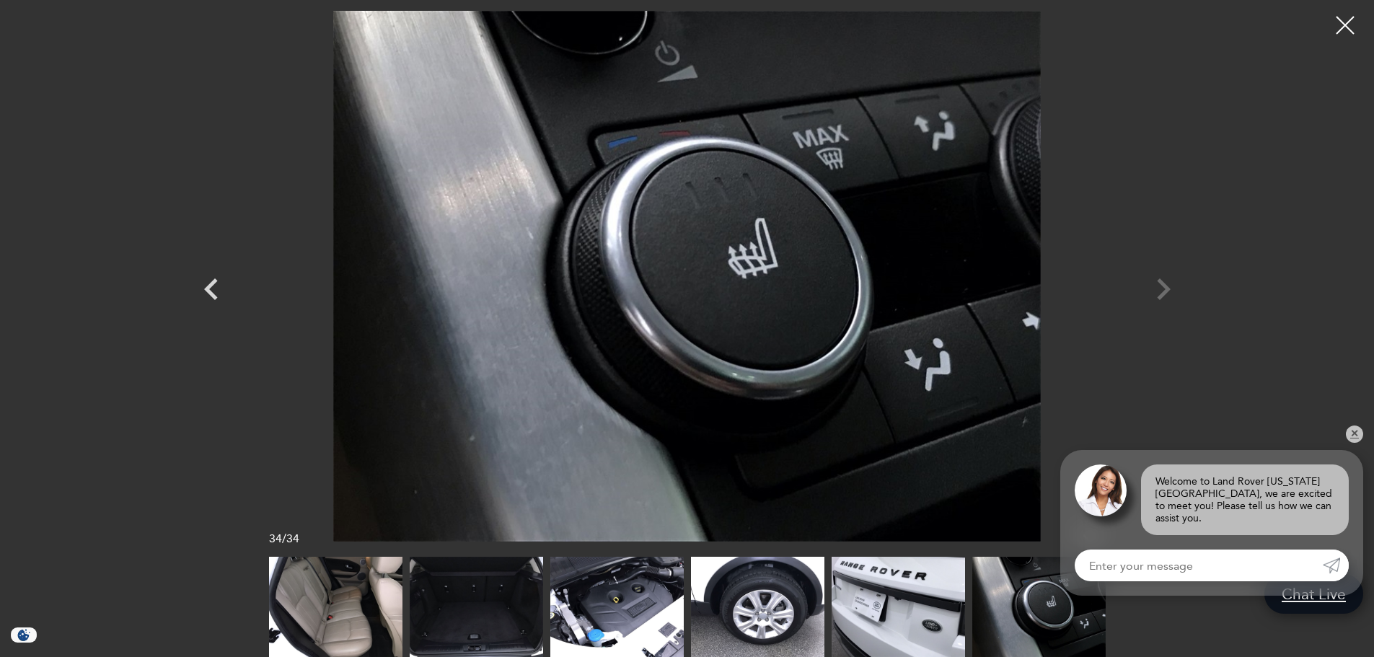
click at [1165, 288] on div at bounding box center [688, 276] width 1010 height 531
click at [960, 290] on img at bounding box center [688, 276] width 866 height 531
click at [1342, 22] on div at bounding box center [1346, 25] width 38 height 38
